Goal: Complete application form: Complete application form

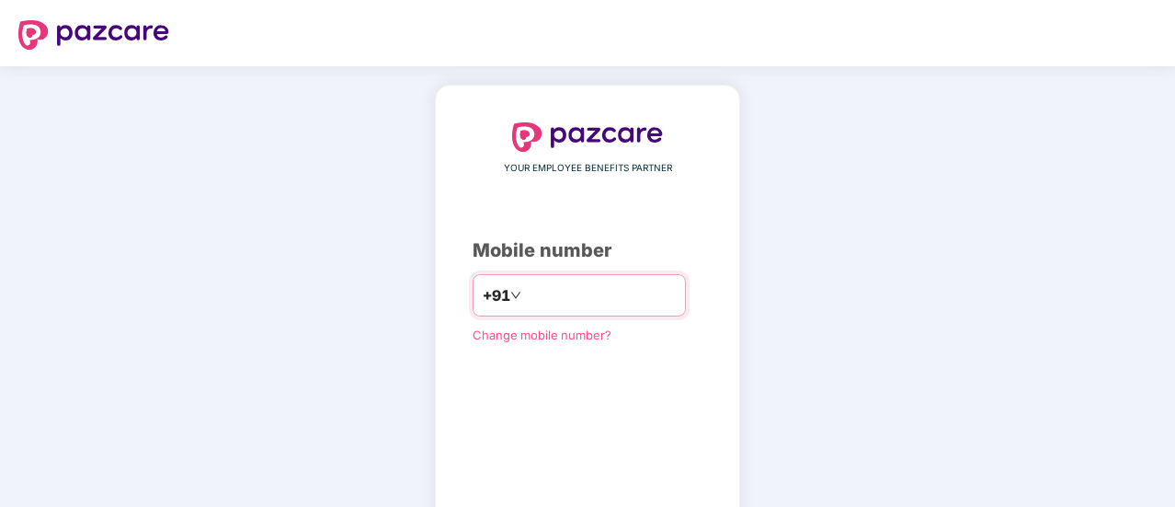
click at [548, 291] on input "number" at bounding box center [600, 294] width 151 height 29
type input "**********"
click at [570, 332] on span "Change mobile number?" at bounding box center [542, 332] width 139 height 15
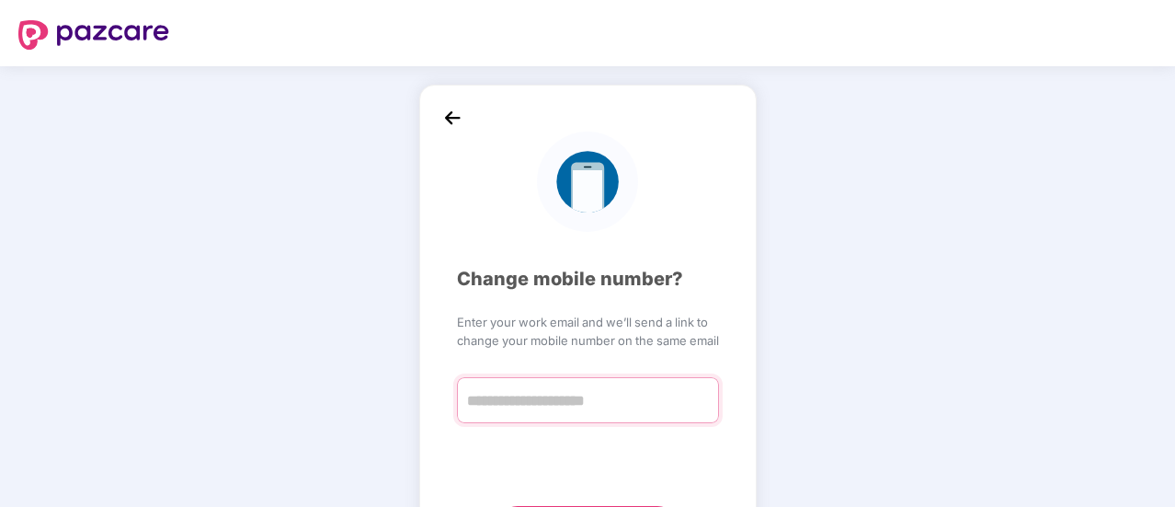
click at [623, 398] on input "text" at bounding box center [588, 400] width 262 height 46
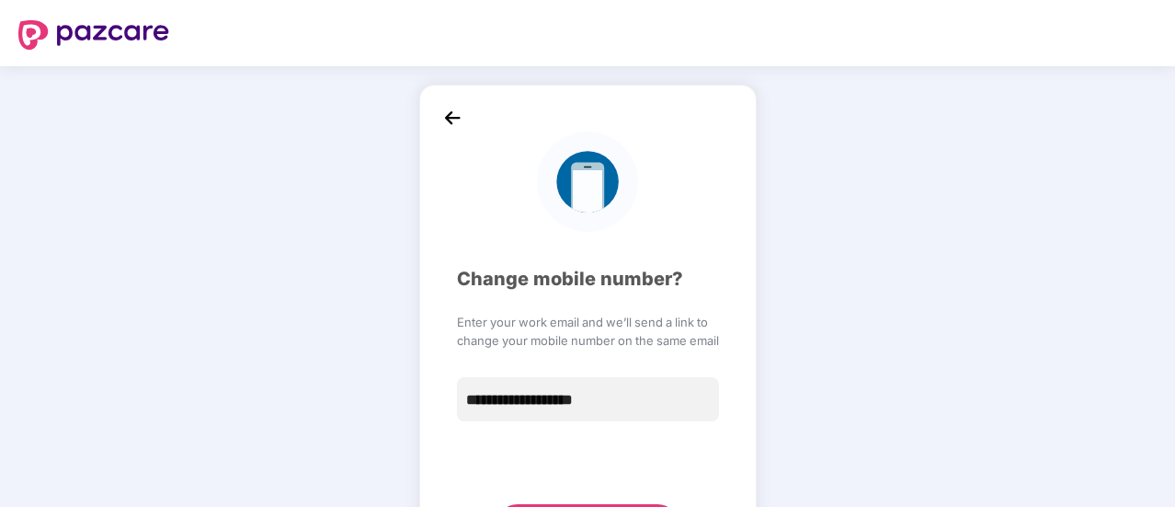
type input "**********"
click at [774, 427] on div "**********" at bounding box center [587, 335] width 1175 height 538
click at [441, 117] on img at bounding box center [452, 118] width 28 height 28
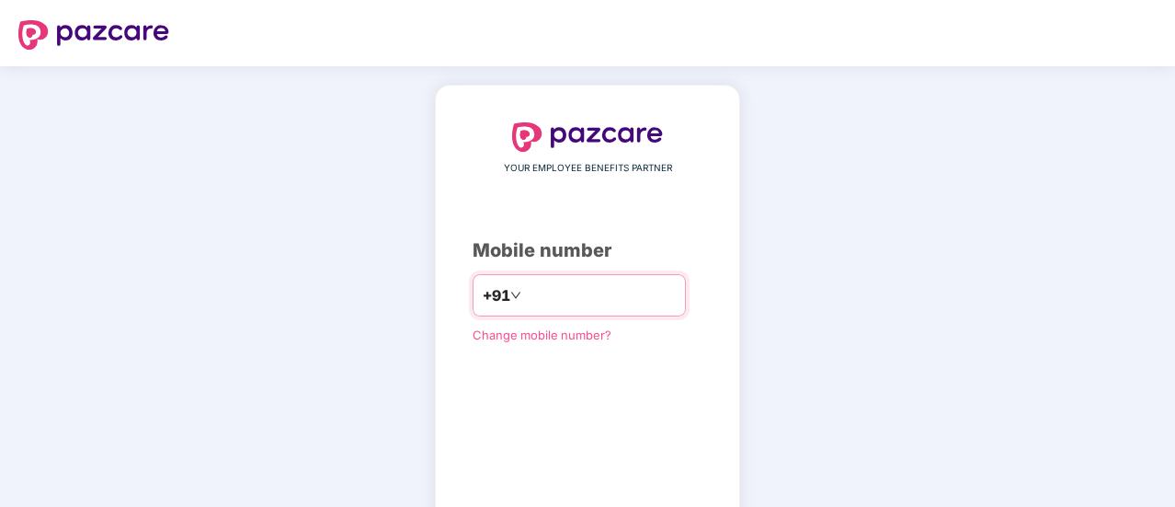
click at [541, 301] on input "number" at bounding box center [600, 294] width 151 height 29
click at [559, 302] on input "number" at bounding box center [600, 294] width 151 height 29
type input "**********"
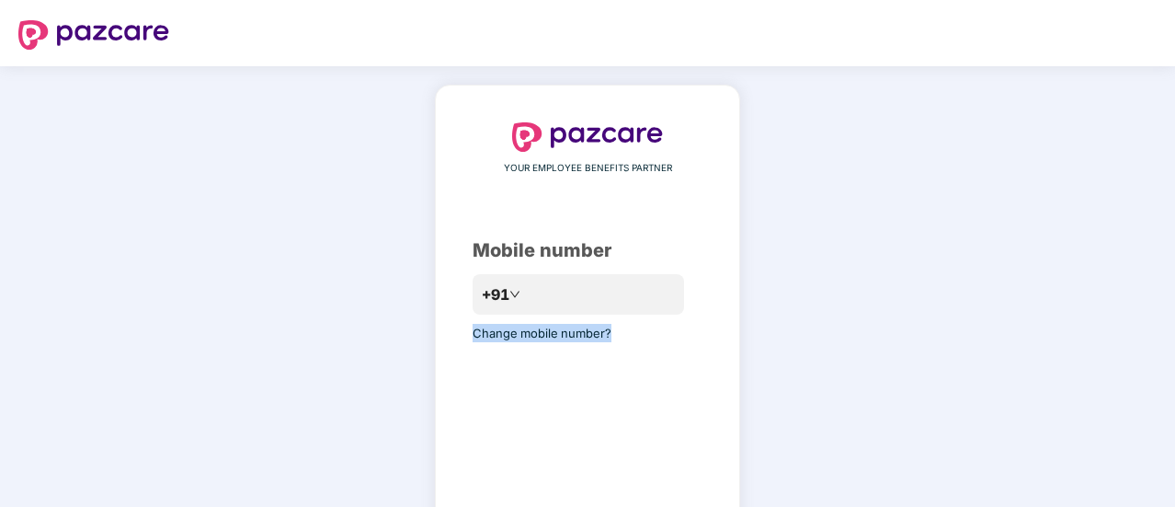
drag, startPoint x: 1171, startPoint y: 284, endPoint x: 1092, endPoint y: 514, distance: 243.0
click at [1092, 506] on html "**********" at bounding box center [587, 253] width 1175 height 507
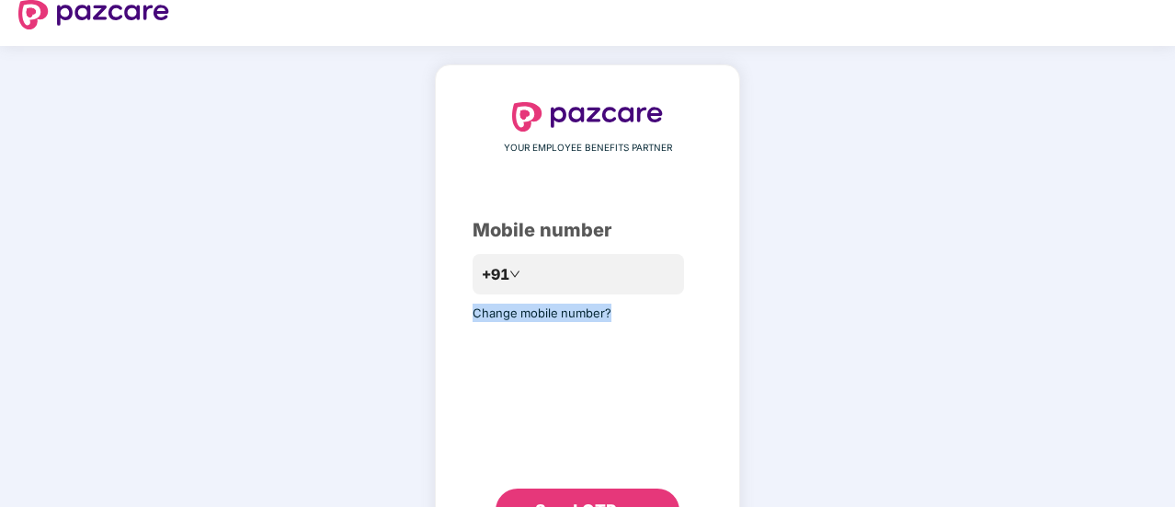
click at [629, 492] on button "Send OTP" at bounding box center [587, 510] width 184 height 44
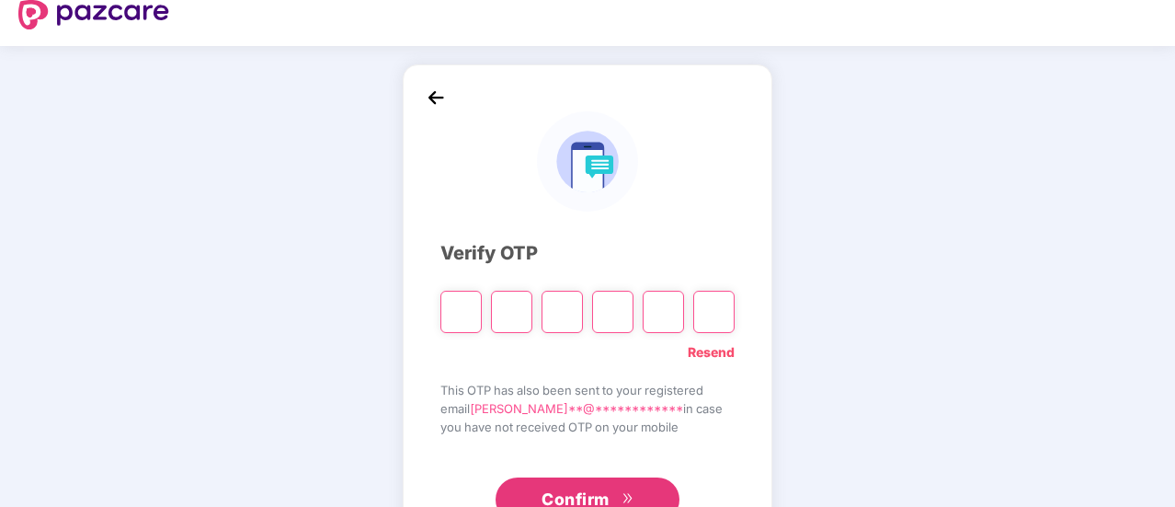
type input "*"
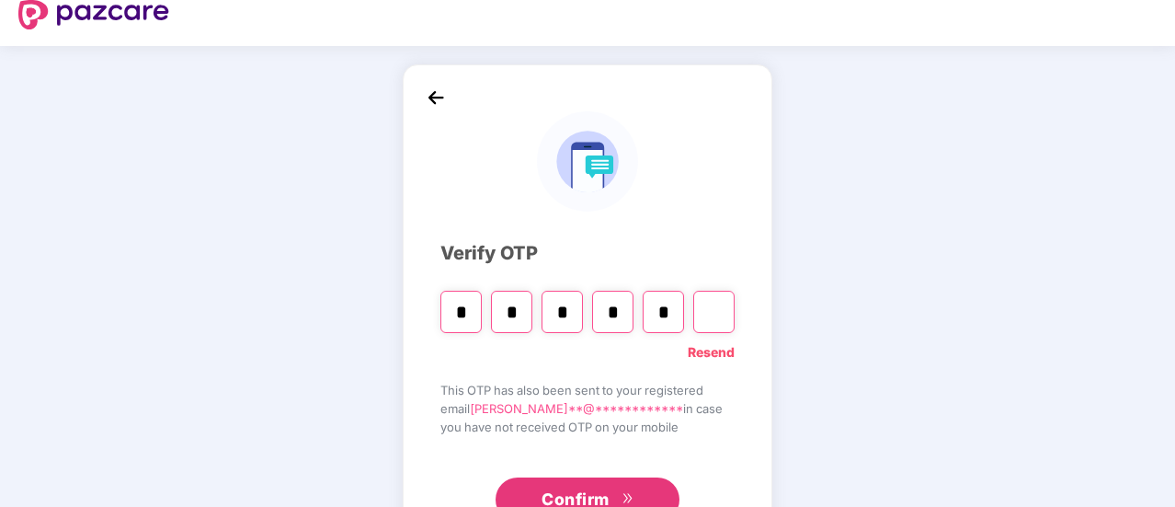
type input "*"
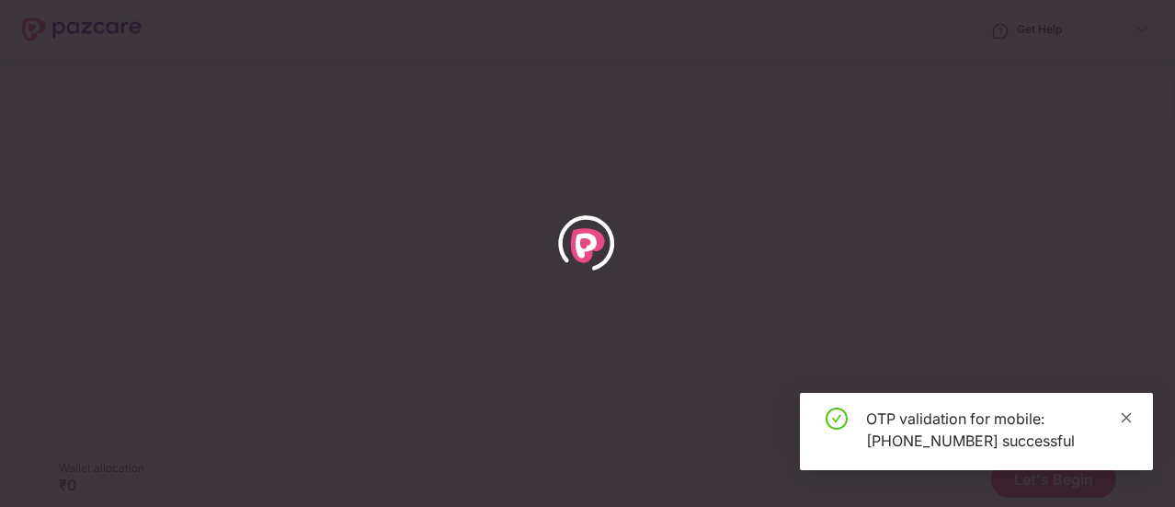
click at [1123, 418] on icon "close" at bounding box center [1127, 417] width 10 height 10
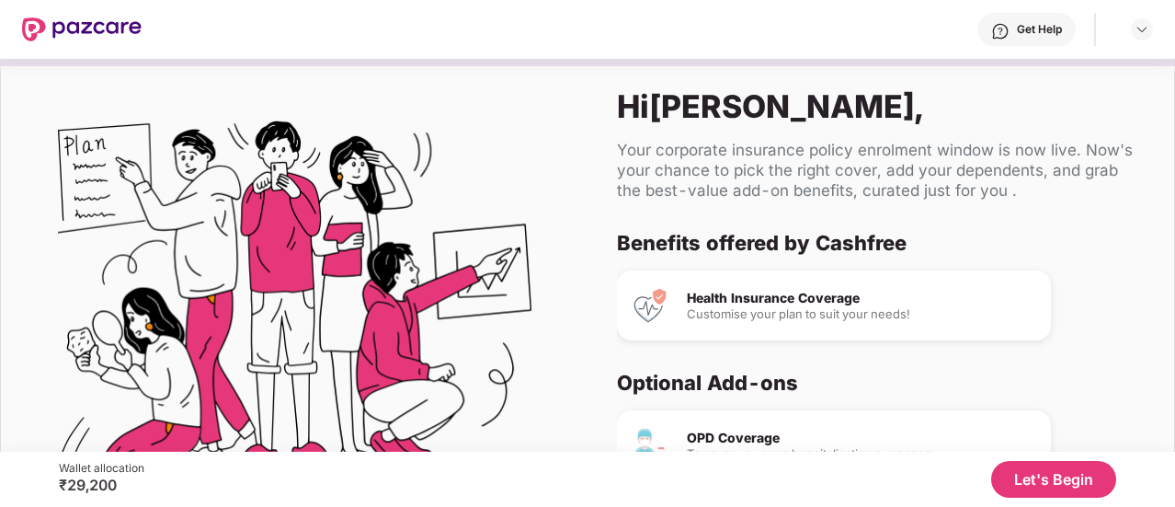
click at [1076, 480] on button "Let's Begin" at bounding box center [1053, 479] width 125 height 37
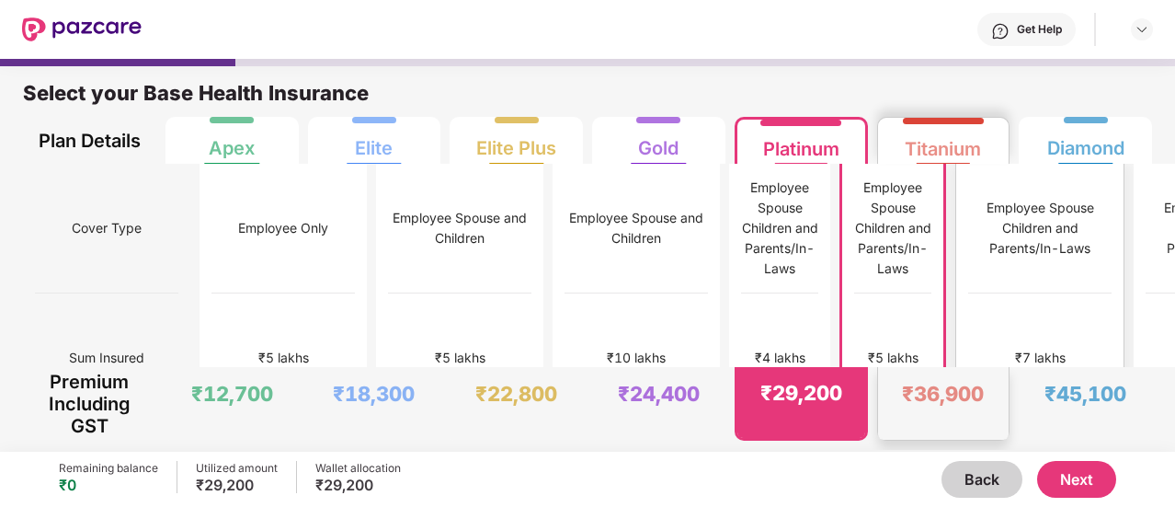
click at [930, 382] on div "₹36,900" at bounding box center [943, 394] width 82 height 26
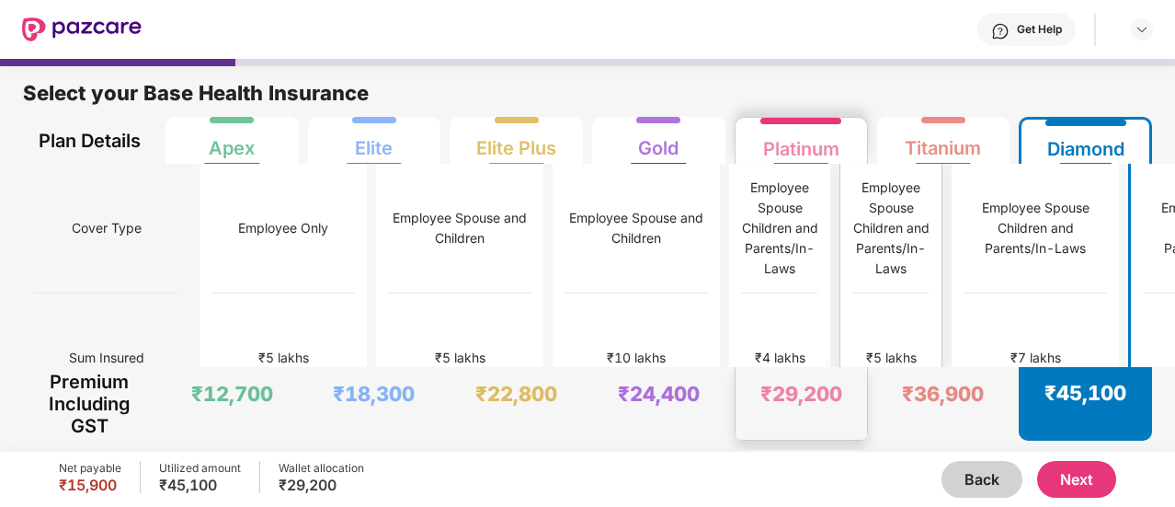
click at [852, 299] on div "₹5 lakhs" at bounding box center [890, 358] width 77 height 130
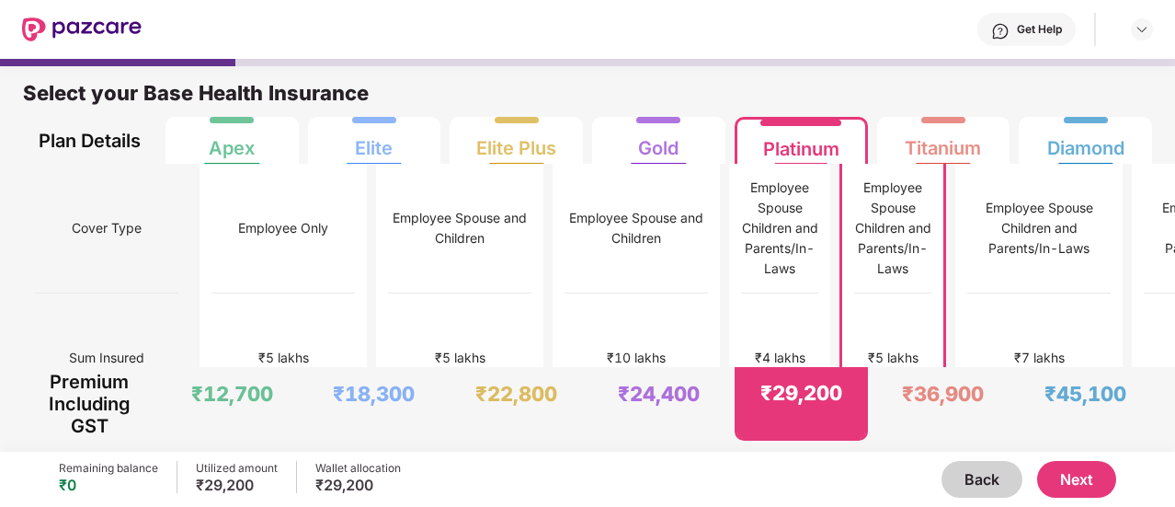
click at [1063, 473] on button "Next" at bounding box center [1076, 479] width 79 height 37
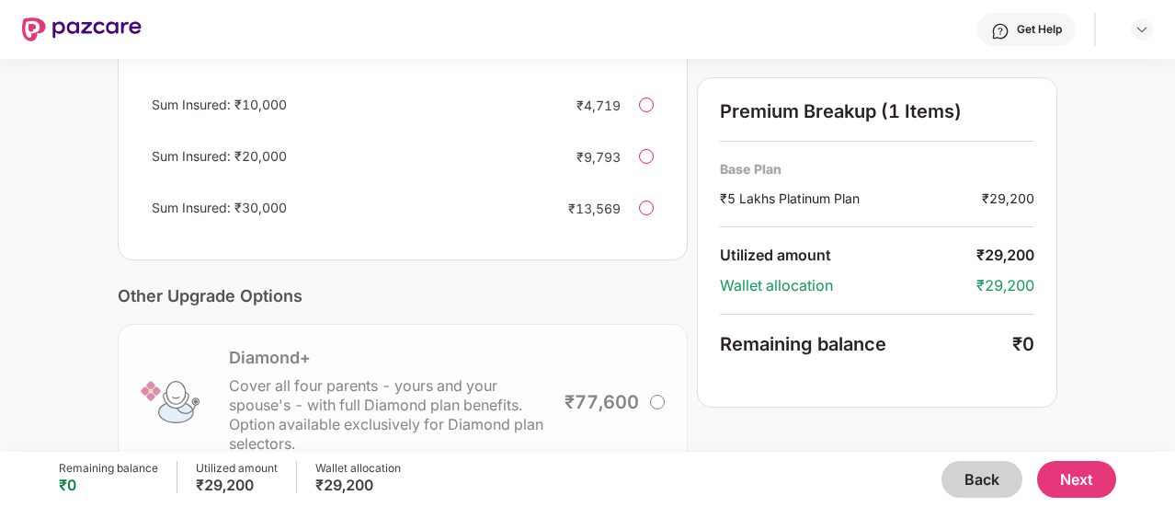
scroll to position [697, 0]
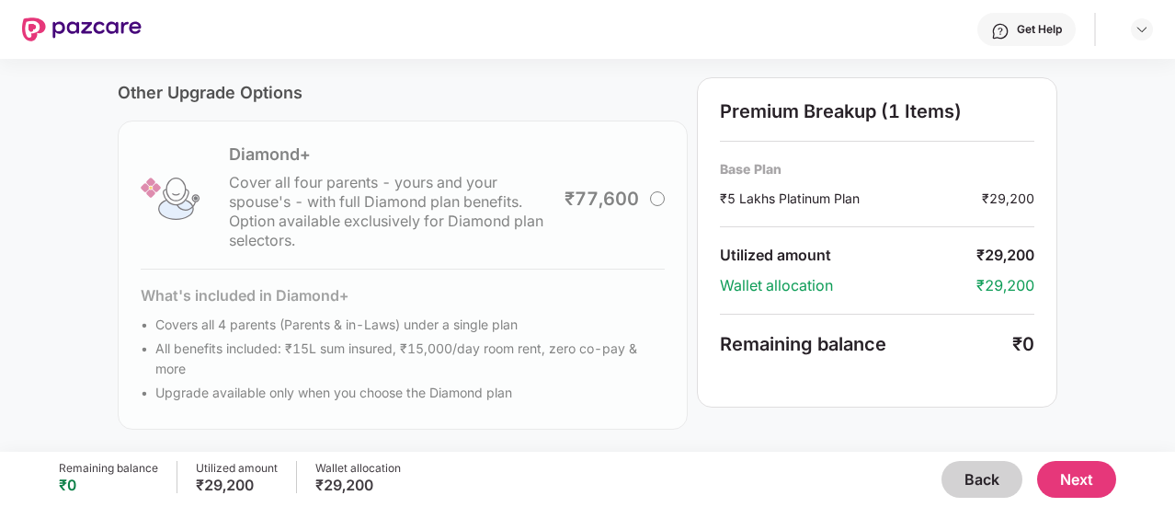
click at [1085, 483] on button "Next" at bounding box center [1076, 479] width 79 height 37
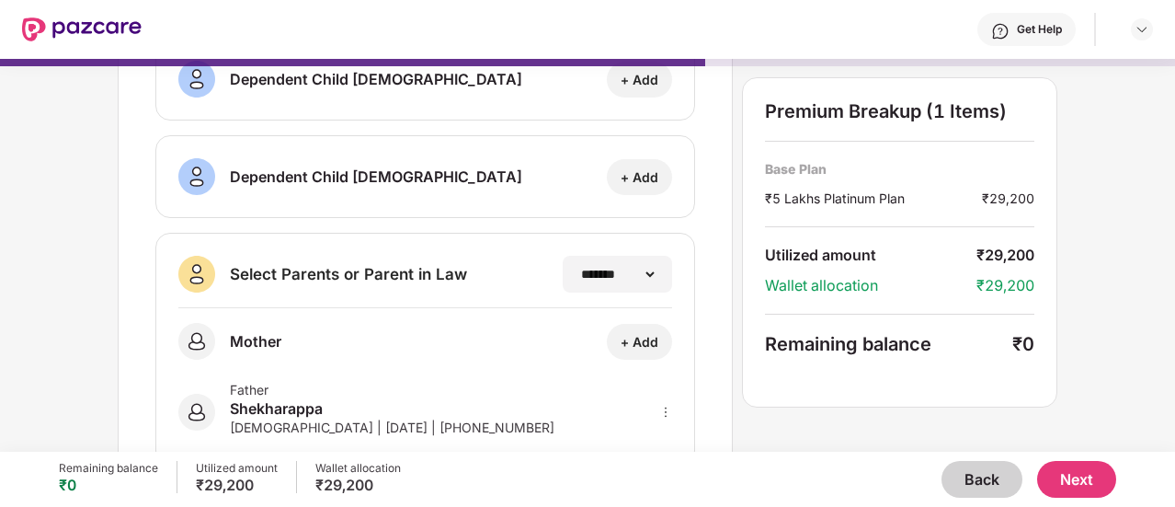
scroll to position [390, 0]
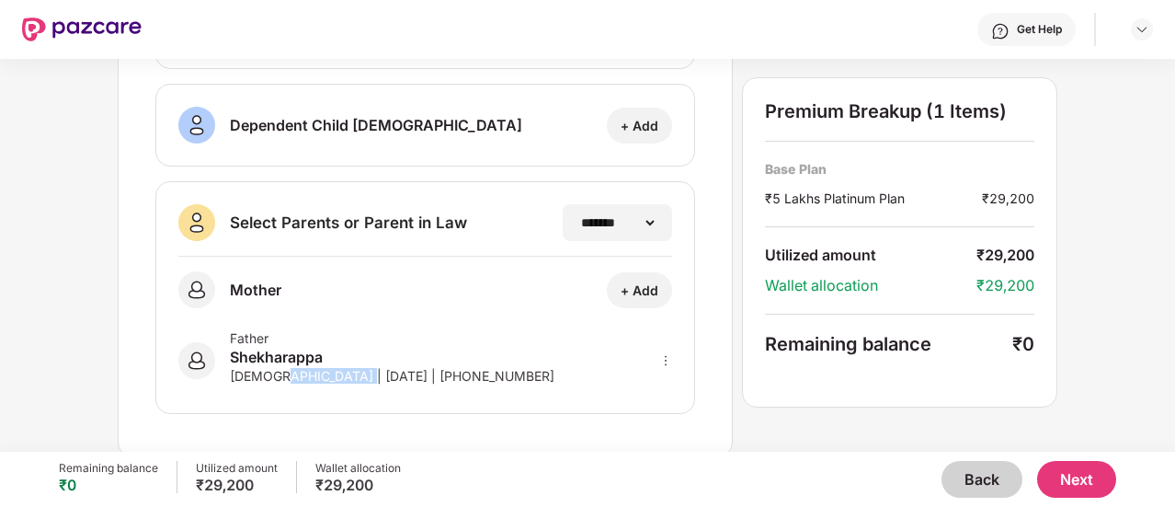
drag, startPoint x: 271, startPoint y: 372, endPoint x: 352, endPoint y: 370, distance: 80.9
click at [352, 370] on div "Male | 01 June 1960 | +918971076523" at bounding box center [392, 376] width 325 height 16
click at [1088, 490] on button "Next" at bounding box center [1076, 479] width 79 height 37
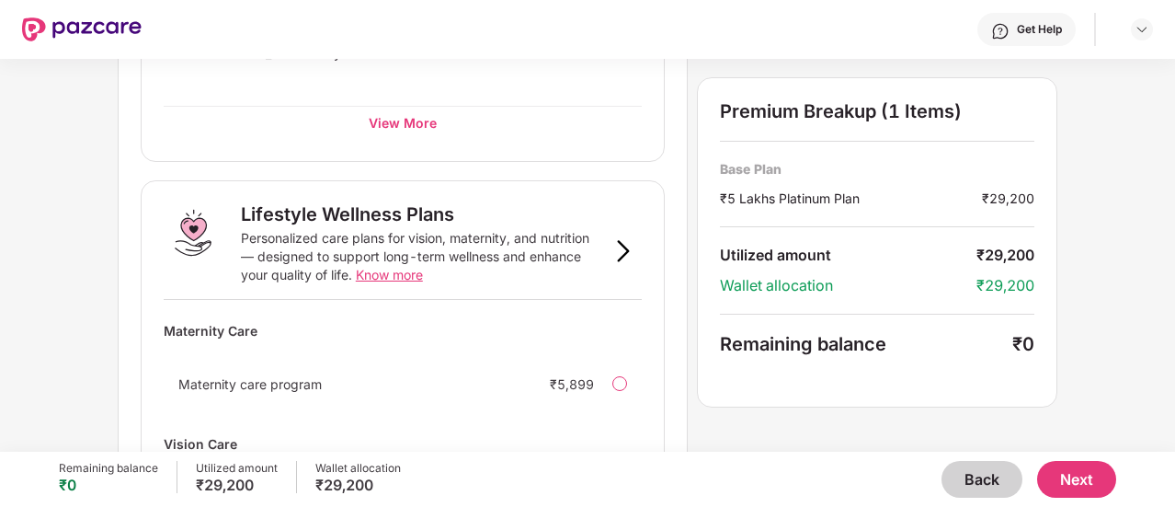
scroll to position [1156, 0]
click at [1070, 485] on button "Next" at bounding box center [1076, 479] width 79 height 37
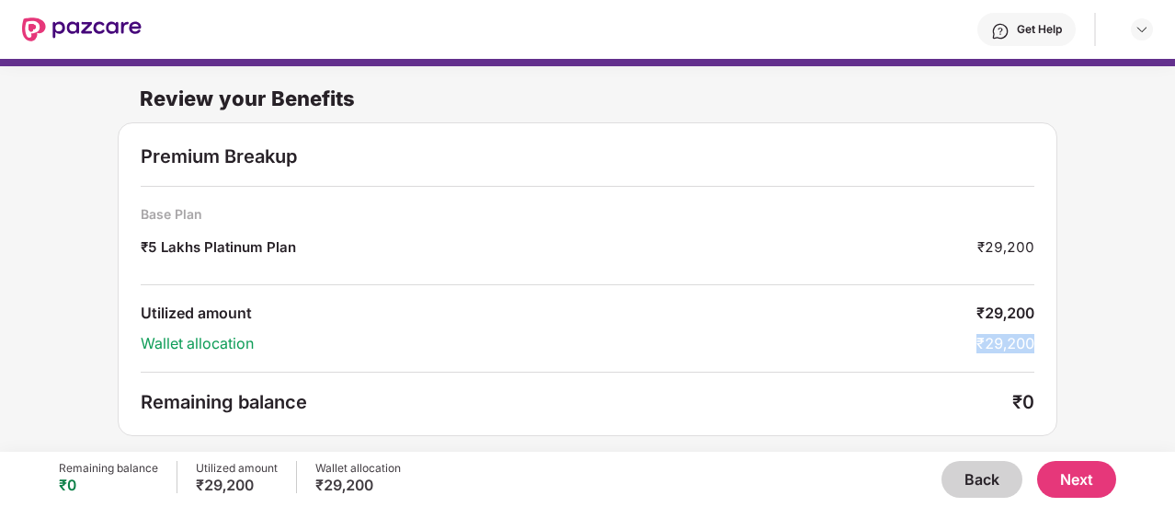
drag, startPoint x: 965, startPoint y: 347, endPoint x: 1091, endPoint y: 347, distance: 125.9
click at [1091, 347] on div "Review your Benefits Premium Breakup Base Plan ₹5 Lakhs Platinum Plan ₹29,200 U…" at bounding box center [587, 246] width 1175 height 380
drag, startPoint x: 972, startPoint y: 247, endPoint x: 1046, endPoint y: 242, distance: 74.7
click at [1046, 242] on div "Premium Breakup Base Plan ₹5 Lakhs Platinum Plan ₹29,200 Utilized amount ₹29,20…" at bounding box center [588, 278] width 940 height 313
click at [1018, 393] on div "₹0" at bounding box center [1023, 402] width 22 height 22
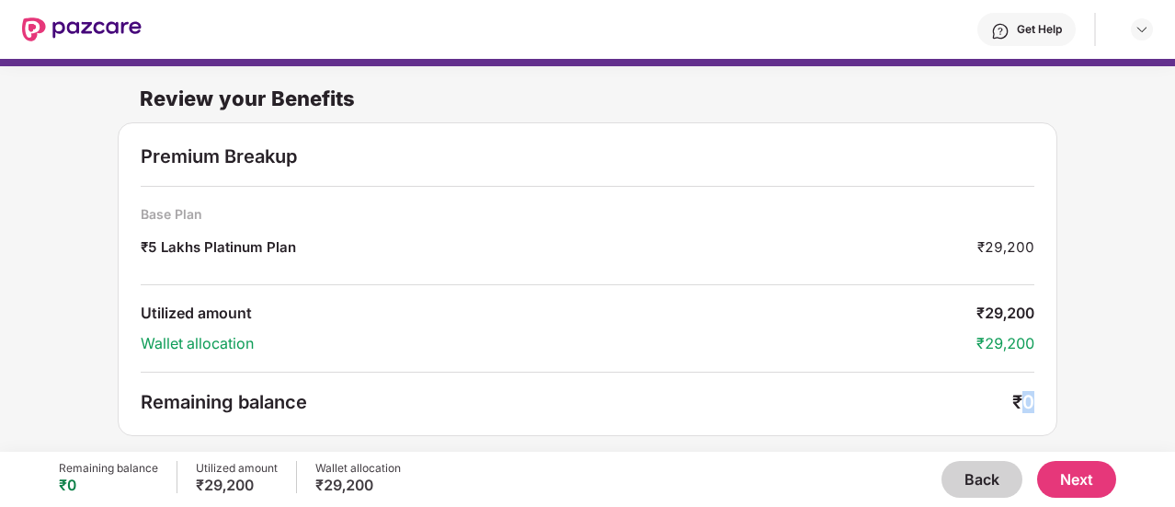
click at [1018, 393] on div "₹0" at bounding box center [1023, 402] width 22 height 22
click at [1076, 477] on button "Next" at bounding box center [1076, 479] width 79 height 37
